Goal: Information Seeking & Learning: Find contact information

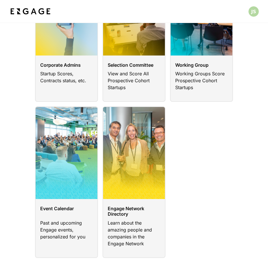
scroll to position [90, 0]
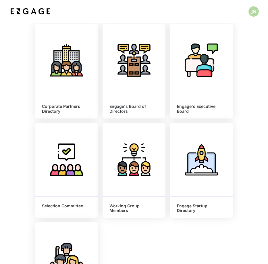
scroll to position [63, 0]
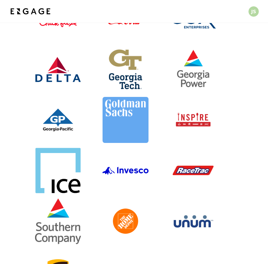
scroll to position [89, 0]
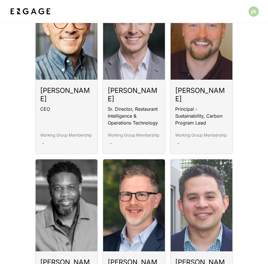
scroll to position [745, 0]
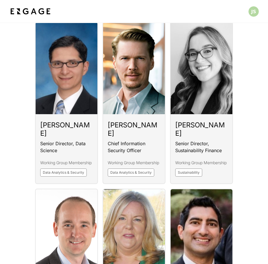
scroll to position [710, 0]
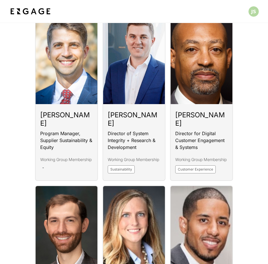
scroll to position [723, 0]
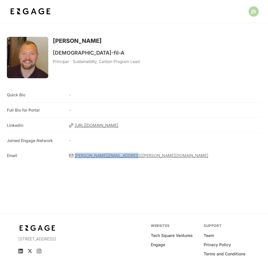
drag, startPoint x: 62, startPoint y: 154, endPoint x: 129, endPoint y: 154, distance: 67.0
click at [129, 154] on div "Email ian.mclaughlin@cfacorp.com" at bounding box center [134, 155] width 254 height 15
copy div "ian.mclaughlin@cfacorp.com"
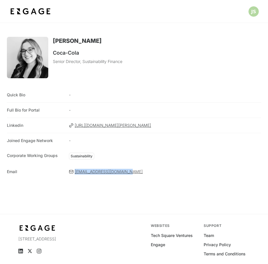
drag, startPoint x: 72, startPoint y: 172, endPoint x: 128, endPoint y: 173, distance: 56.1
click at [128, 173] on div "Email lkarwowski@coca-cola.com" at bounding box center [134, 171] width 254 height 15
copy div "lkarwowski@coca-cola.com"
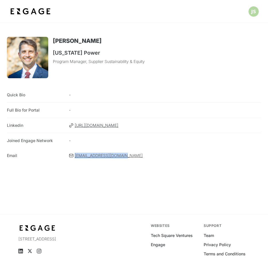
drag, startPoint x: 62, startPoint y: 157, endPoint x: 130, endPoint y: 158, distance: 68.4
click at [130, 158] on div "Email [EMAIL_ADDRESS][DOMAIN_NAME]" at bounding box center [134, 155] width 254 height 15
copy div "[EMAIL_ADDRESS][DOMAIN_NAME]"
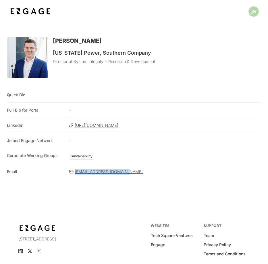
drag, startPoint x: 65, startPoint y: 170, endPoint x: 129, endPoint y: 170, distance: 63.8
click at [129, 170] on div "Email [EMAIL_ADDRESS][DOMAIN_NAME]" at bounding box center [134, 171] width 254 height 15
copy div "[EMAIL_ADDRESS][DOMAIN_NAME]"
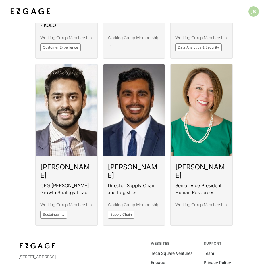
scroll to position [1022, 0]
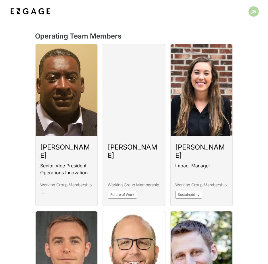
scroll to position [861, 0]
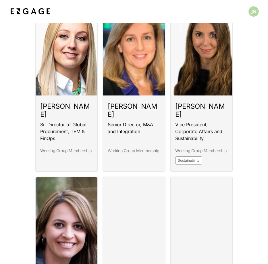
scroll to position [1023, 0]
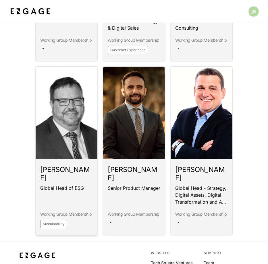
scroll to position [814, 0]
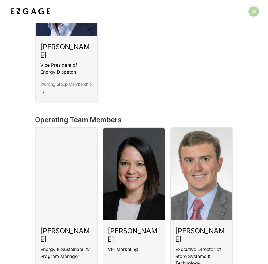
scroll to position [568, 0]
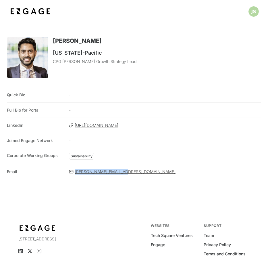
drag, startPoint x: 60, startPoint y: 172, endPoint x: 127, endPoint y: 172, distance: 67.5
click at [127, 172] on div "Email pranay.harsh@gapac.com" at bounding box center [134, 171] width 254 height 15
copy div "pranay.harsh@gapac.com"
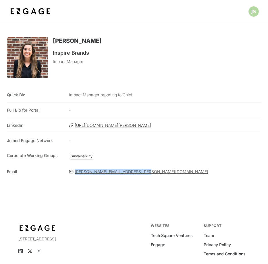
drag, startPoint x: 58, startPoint y: 170, endPoint x: 149, endPoint y: 172, distance: 90.9
click at [149, 172] on div "Email [PERSON_NAME][EMAIL_ADDRESS][PERSON_NAME][DOMAIN_NAME]" at bounding box center [134, 171] width 254 height 15
copy div "[PERSON_NAME][EMAIL_ADDRESS][PERSON_NAME][DOMAIN_NAME]"
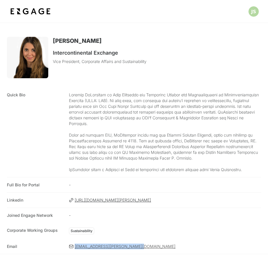
drag, startPoint x: 62, startPoint y: 246, endPoint x: 135, endPoint y: 245, distance: 72.7
click at [135, 245] on div "Email brookly.mclaughlin@theice.com" at bounding box center [134, 246] width 254 height 15
copy div "brookly.mclaughlin@theice.com"
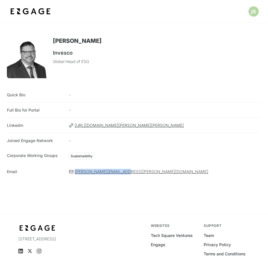
drag, startPoint x: 62, startPoint y: 170, endPoint x: 123, endPoint y: 171, distance: 61.8
click at [123, 171] on div "Email [PERSON_NAME][EMAIL_ADDRESS][PERSON_NAME][DOMAIN_NAME]" at bounding box center [134, 171] width 254 height 15
copy div "[PERSON_NAME][EMAIL_ADDRESS][PERSON_NAME][DOMAIN_NAME]"
